Goal: Information Seeking & Learning: Learn about a topic

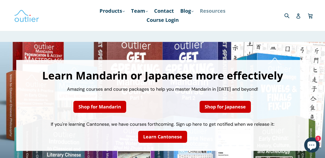
click at [209, 7] on link "Resources" at bounding box center [213, 10] width 31 height 9
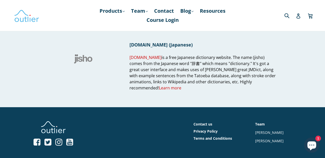
scroll to position [586, 0]
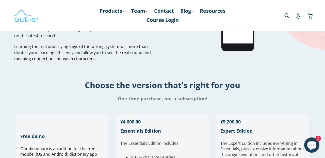
scroll to position [48, 0]
